Goal: Use online tool/utility

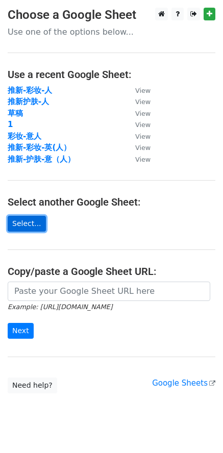
click at [26, 228] on link "Select..." at bounding box center [27, 224] width 38 height 16
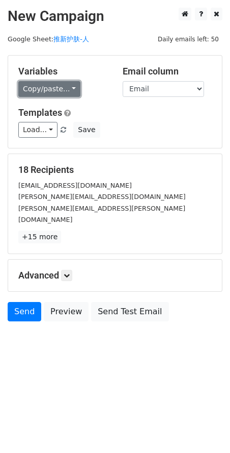
click at [68, 89] on link "Copy/paste..." at bounding box center [49, 89] width 62 height 16
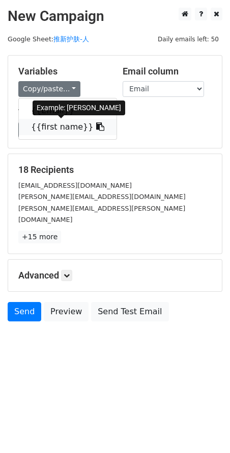
click at [59, 127] on link "{{first name}}" at bounding box center [68, 127] width 98 height 16
